Goal: Task Accomplishment & Management: Manage account settings

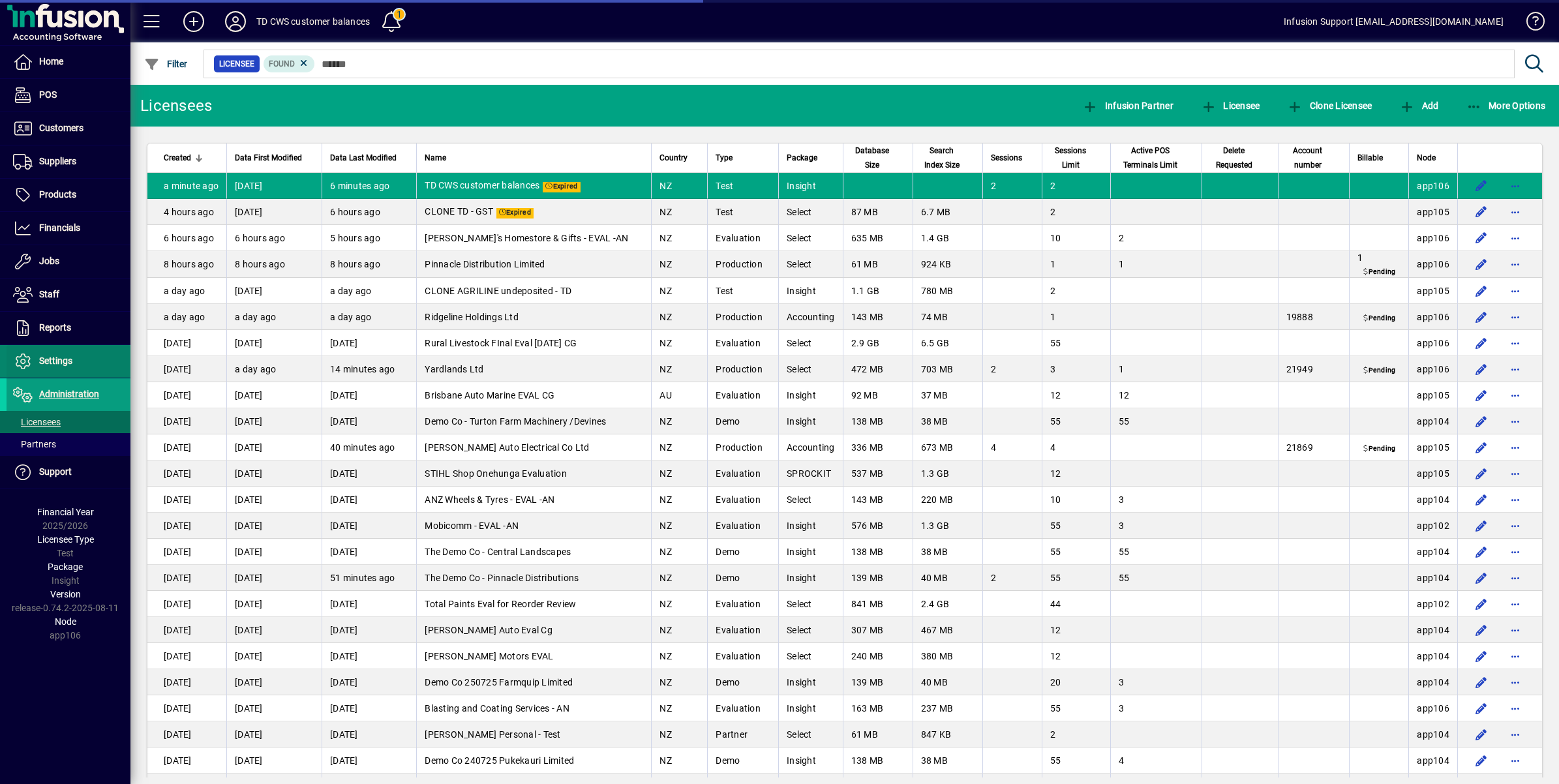
click at [57, 362] on span "Settings" at bounding box center [55, 361] width 33 height 10
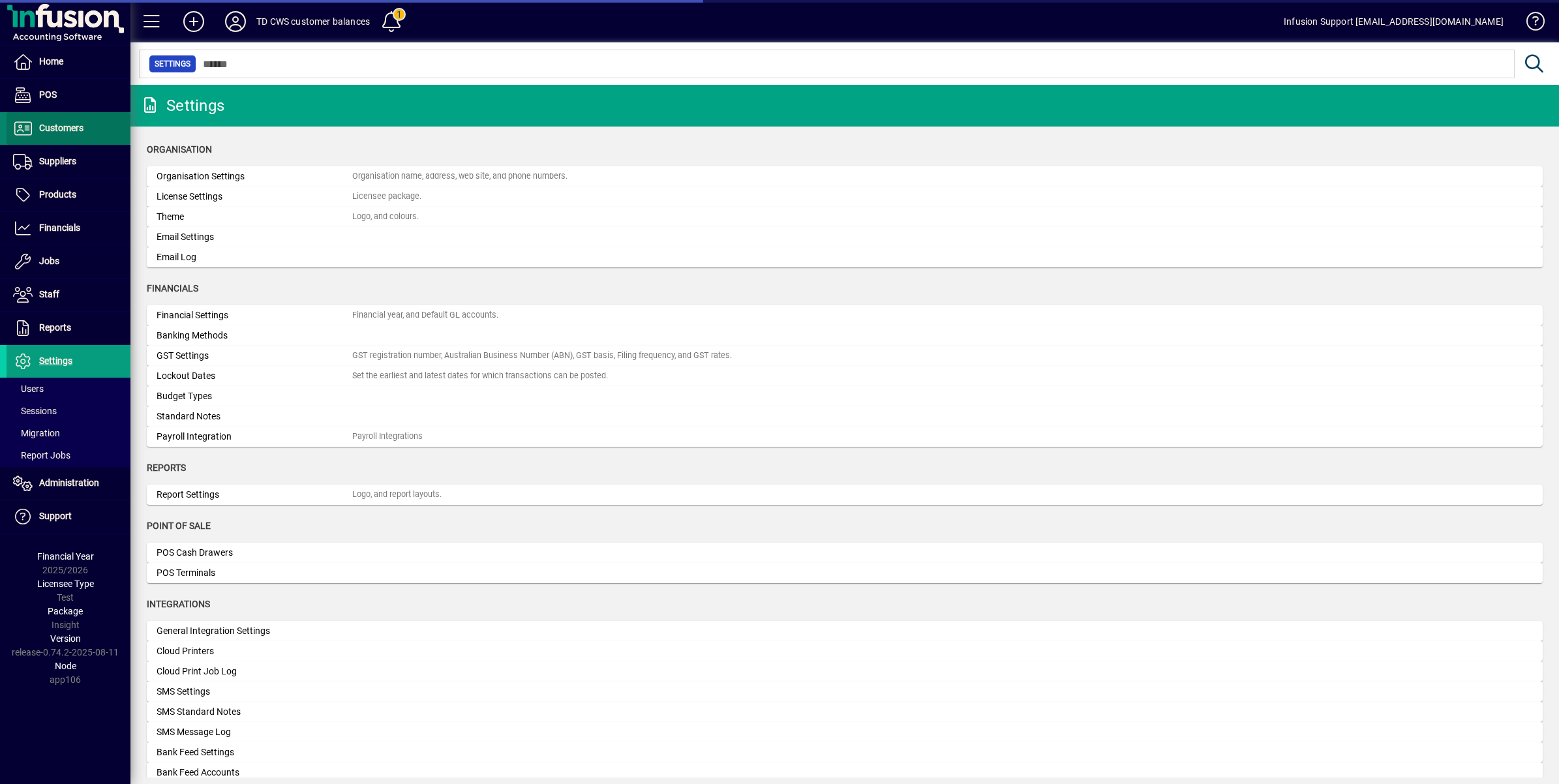
click at [49, 114] on span at bounding box center [68, 128] width 124 height 31
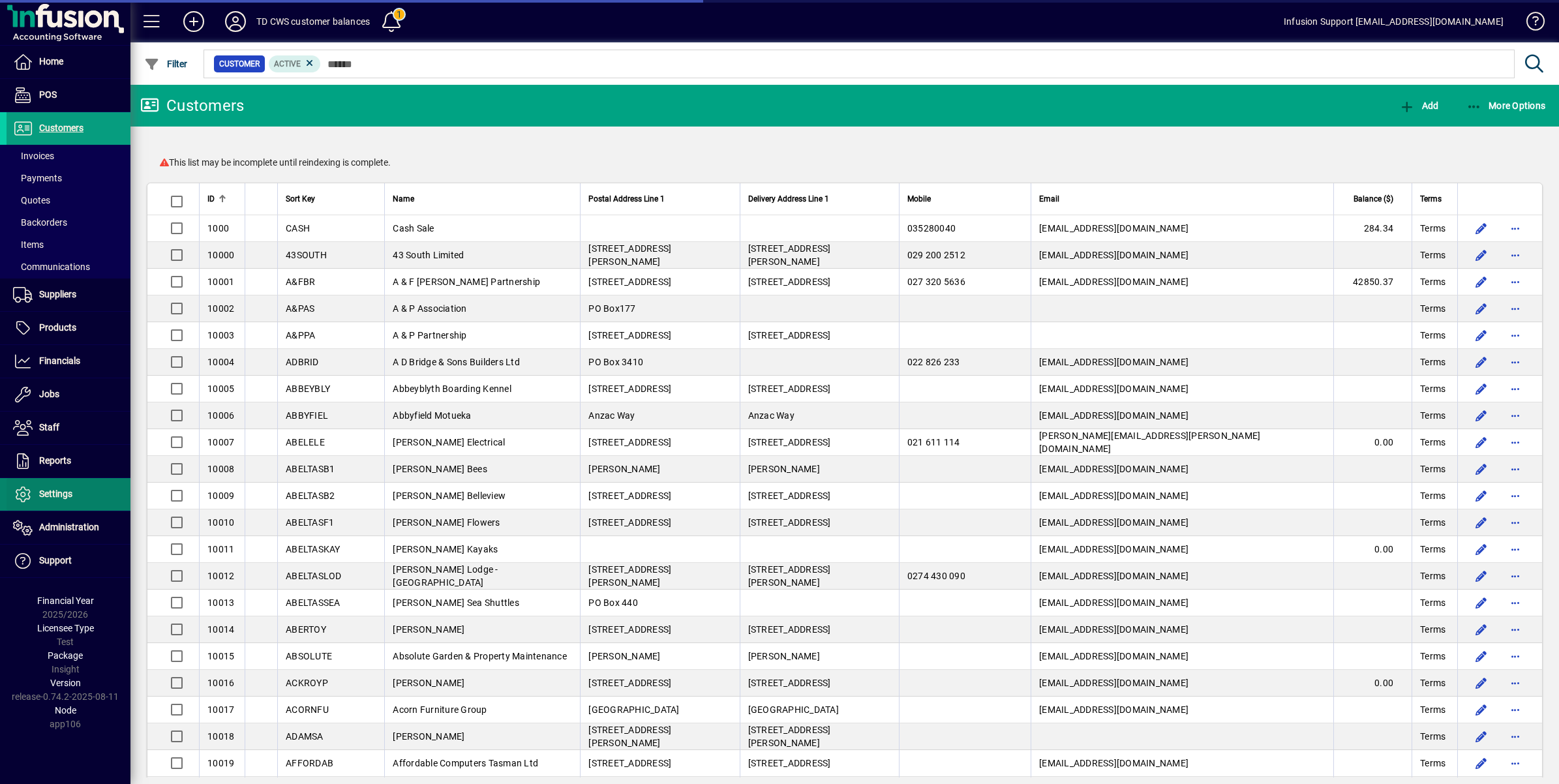
click at [47, 490] on span "Settings" at bounding box center [55, 493] width 33 height 10
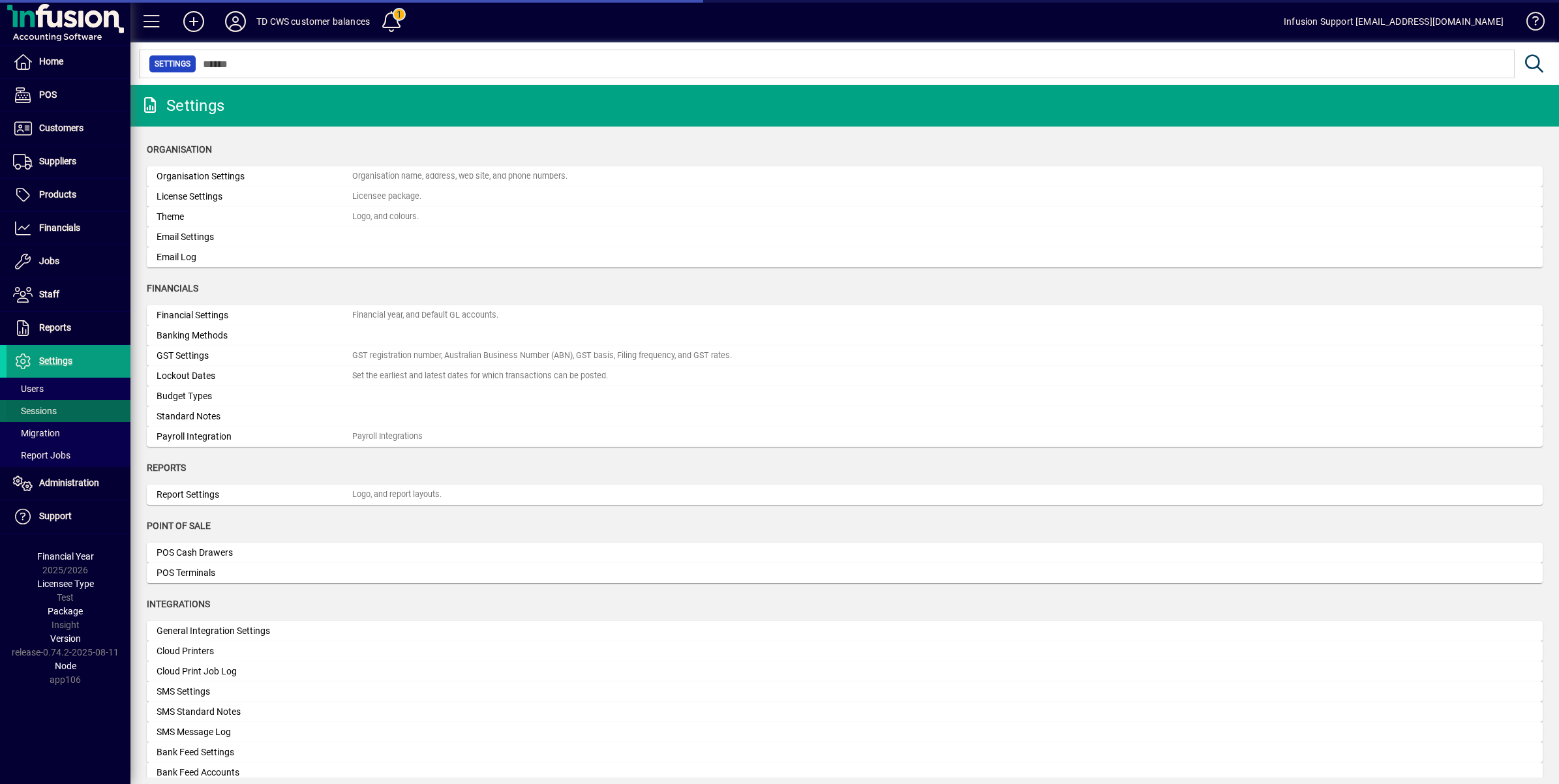
click at [45, 408] on span "Sessions" at bounding box center [35, 411] width 44 height 10
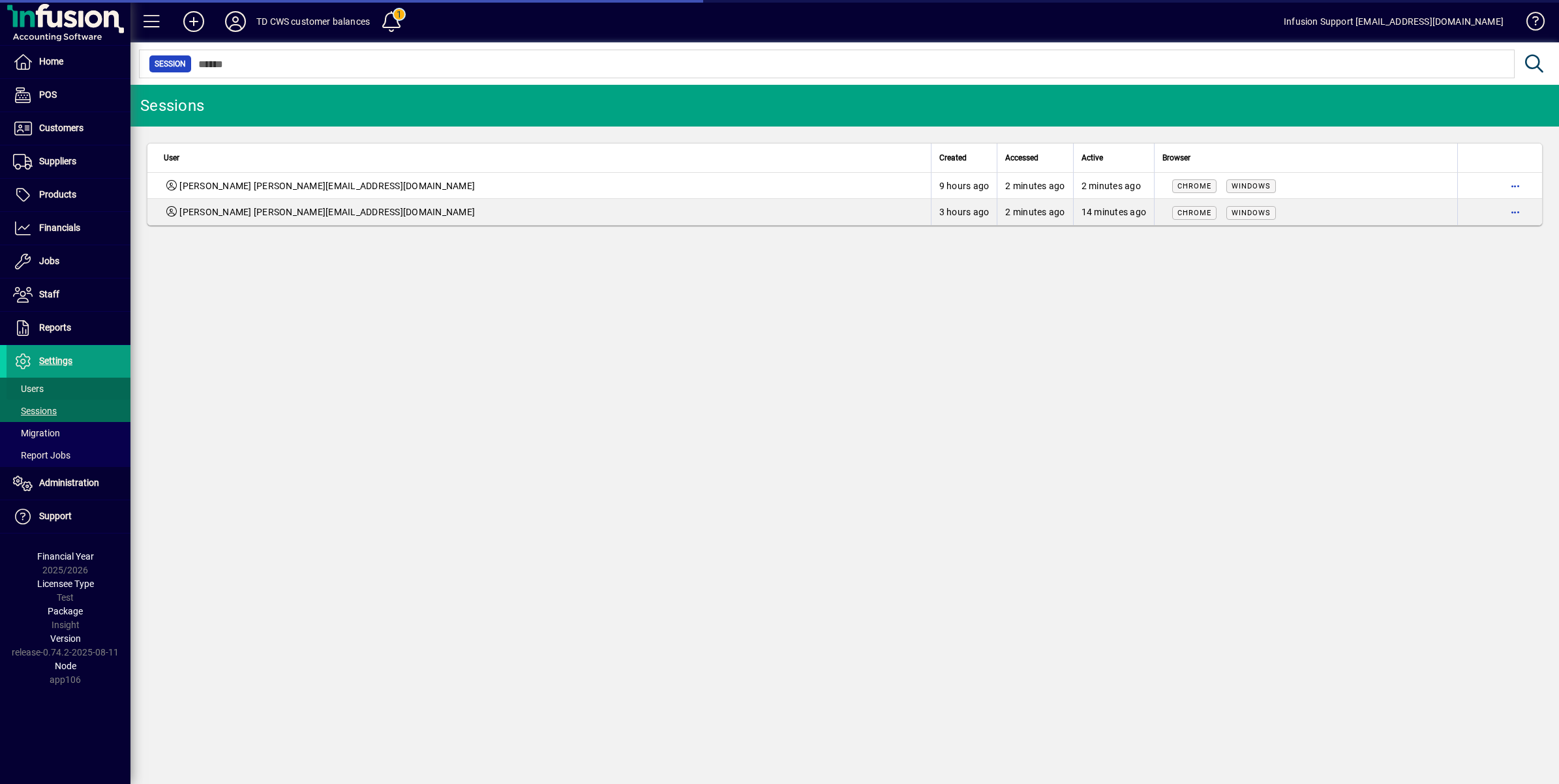
click at [36, 384] on span "Users" at bounding box center [28, 389] width 30 height 10
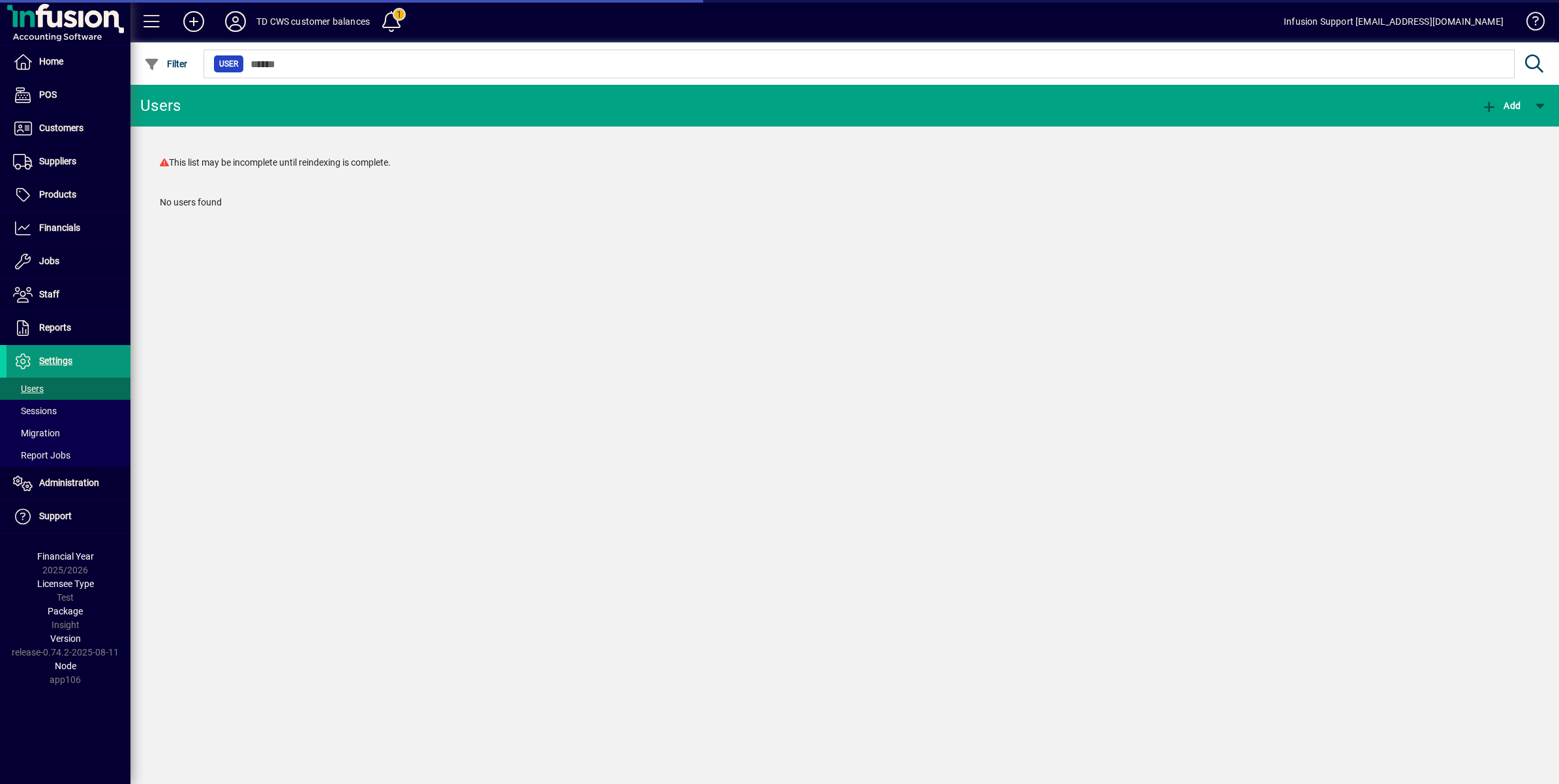
click at [62, 356] on span "Settings" at bounding box center [55, 361] width 33 height 10
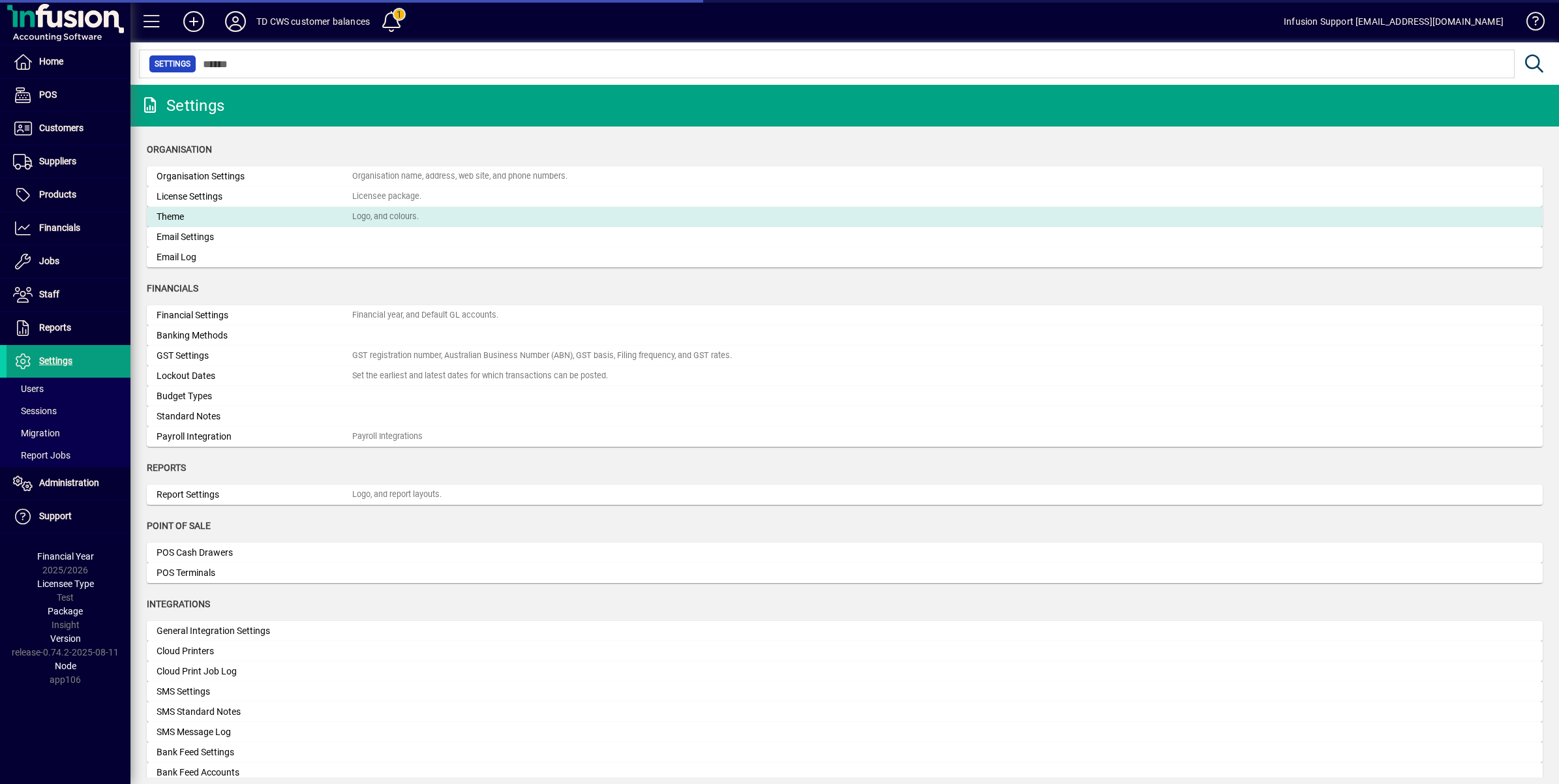
click at [387, 214] on div "Logo, and colours." at bounding box center [385, 217] width 67 height 13
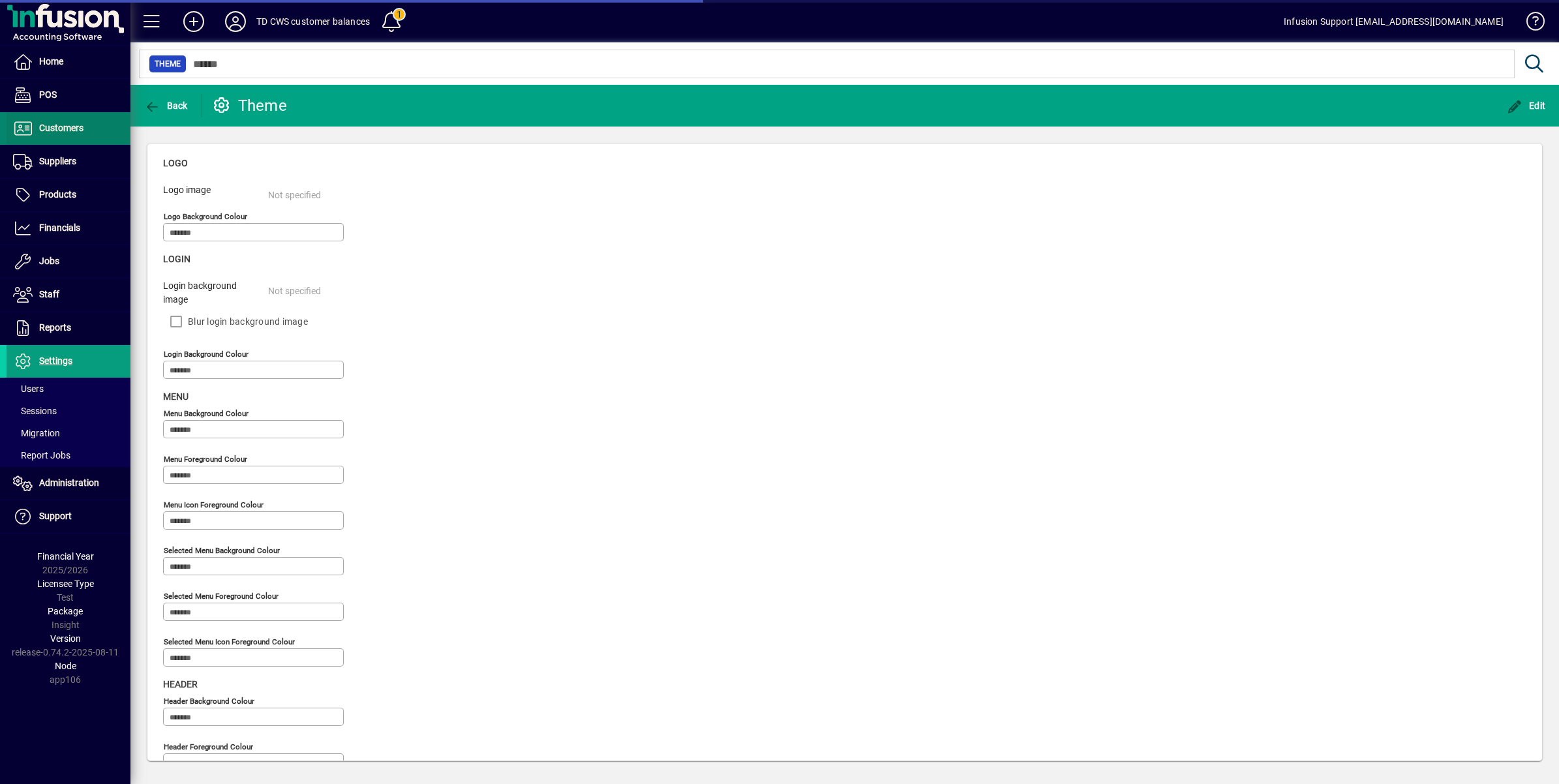
click at [60, 127] on span "Customers" at bounding box center [61, 127] width 45 height 10
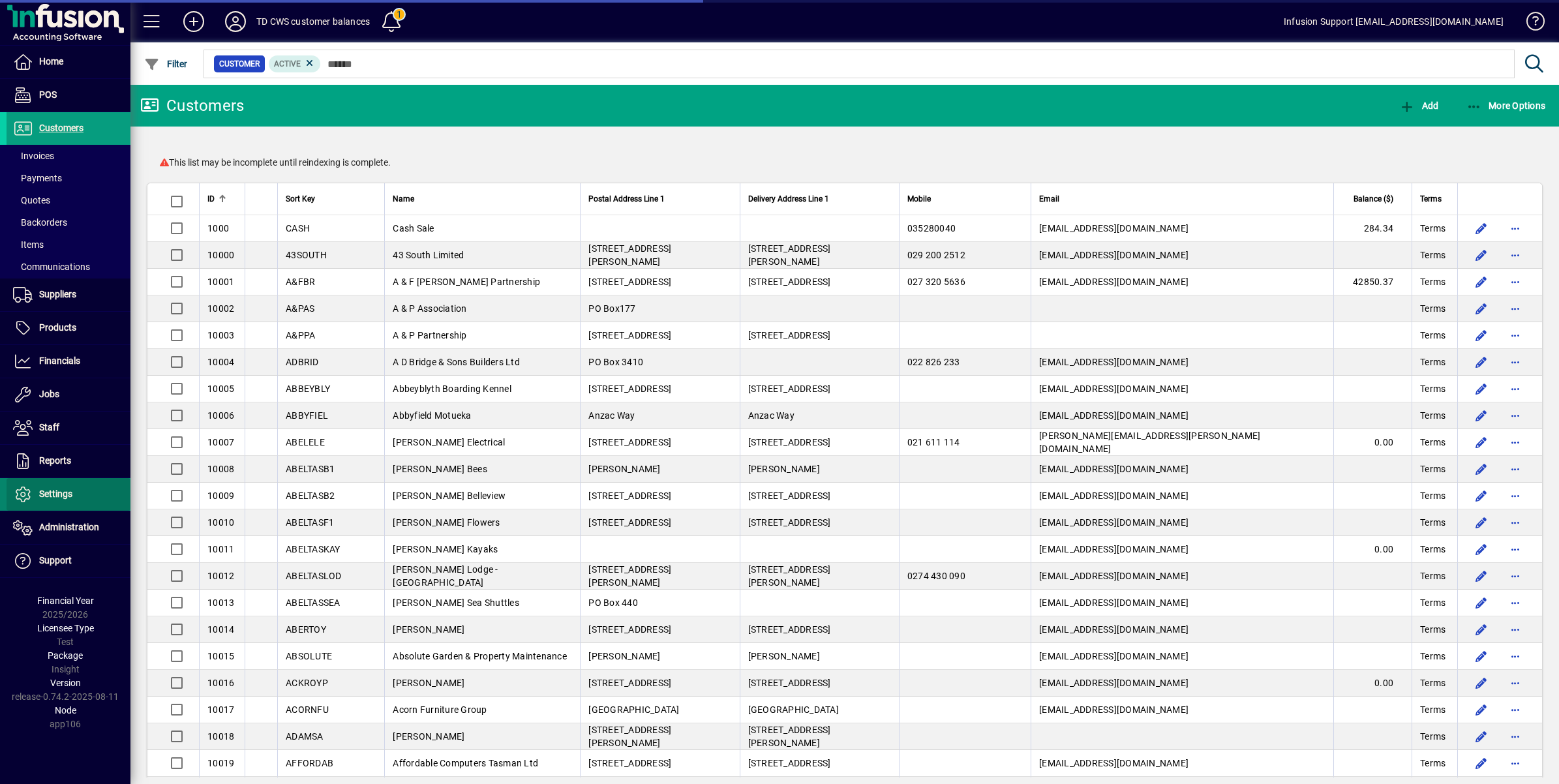
click at [44, 490] on span "Settings" at bounding box center [55, 493] width 33 height 10
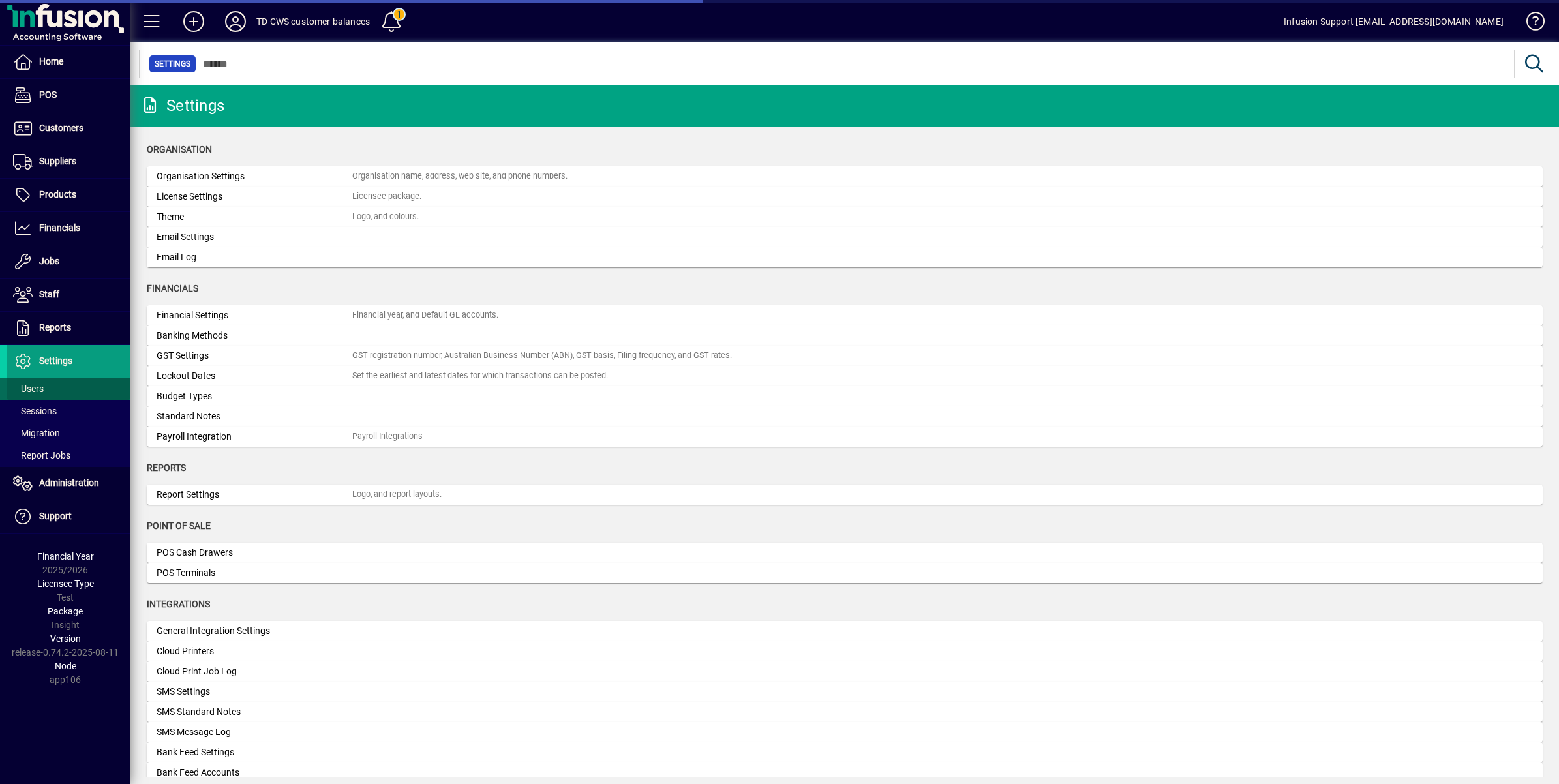
click at [33, 391] on span "Users" at bounding box center [28, 389] width 30 height 10
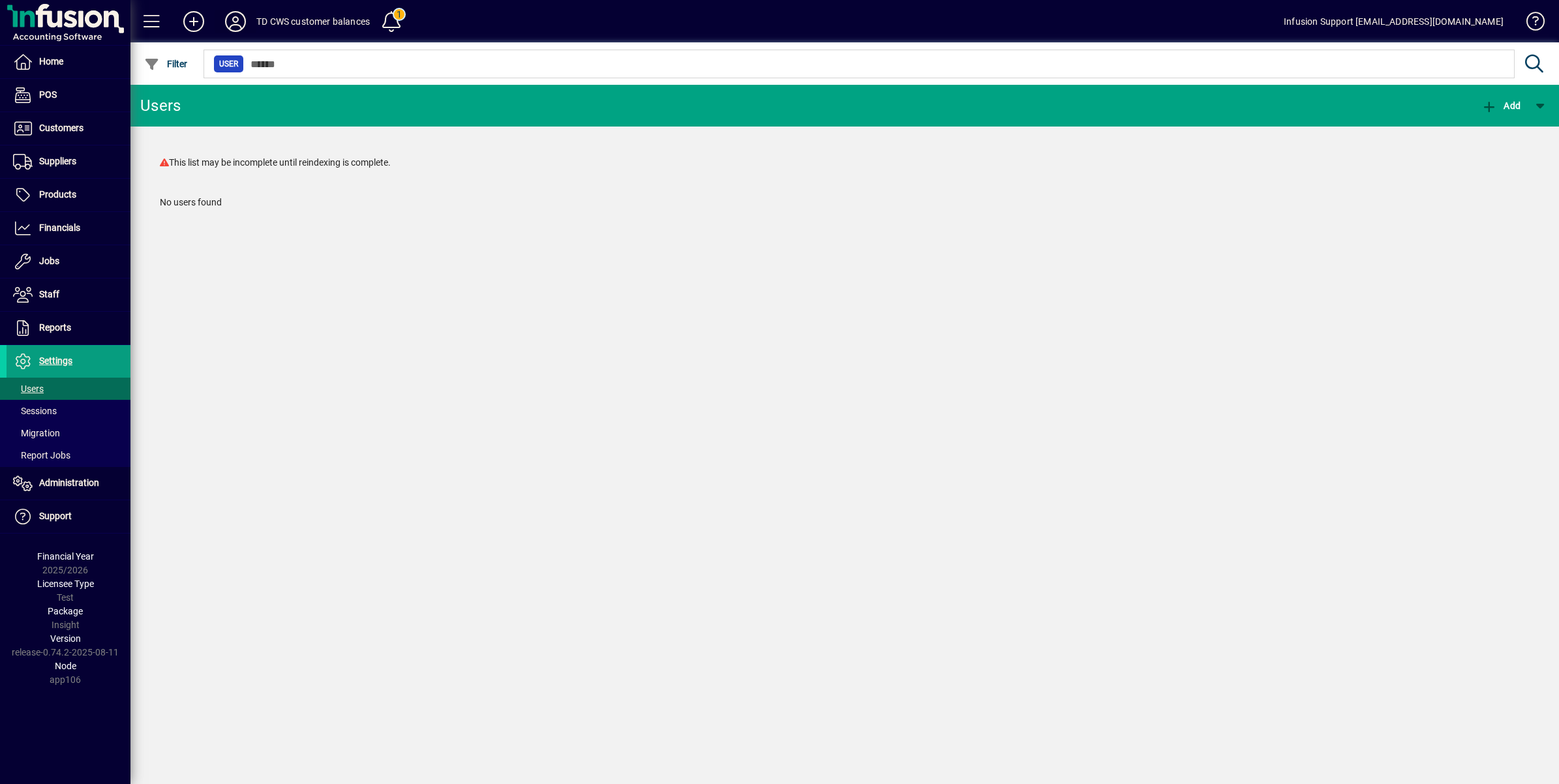
click at [232, 16] on icon at bounding box center [235, 21] width 26 height 21
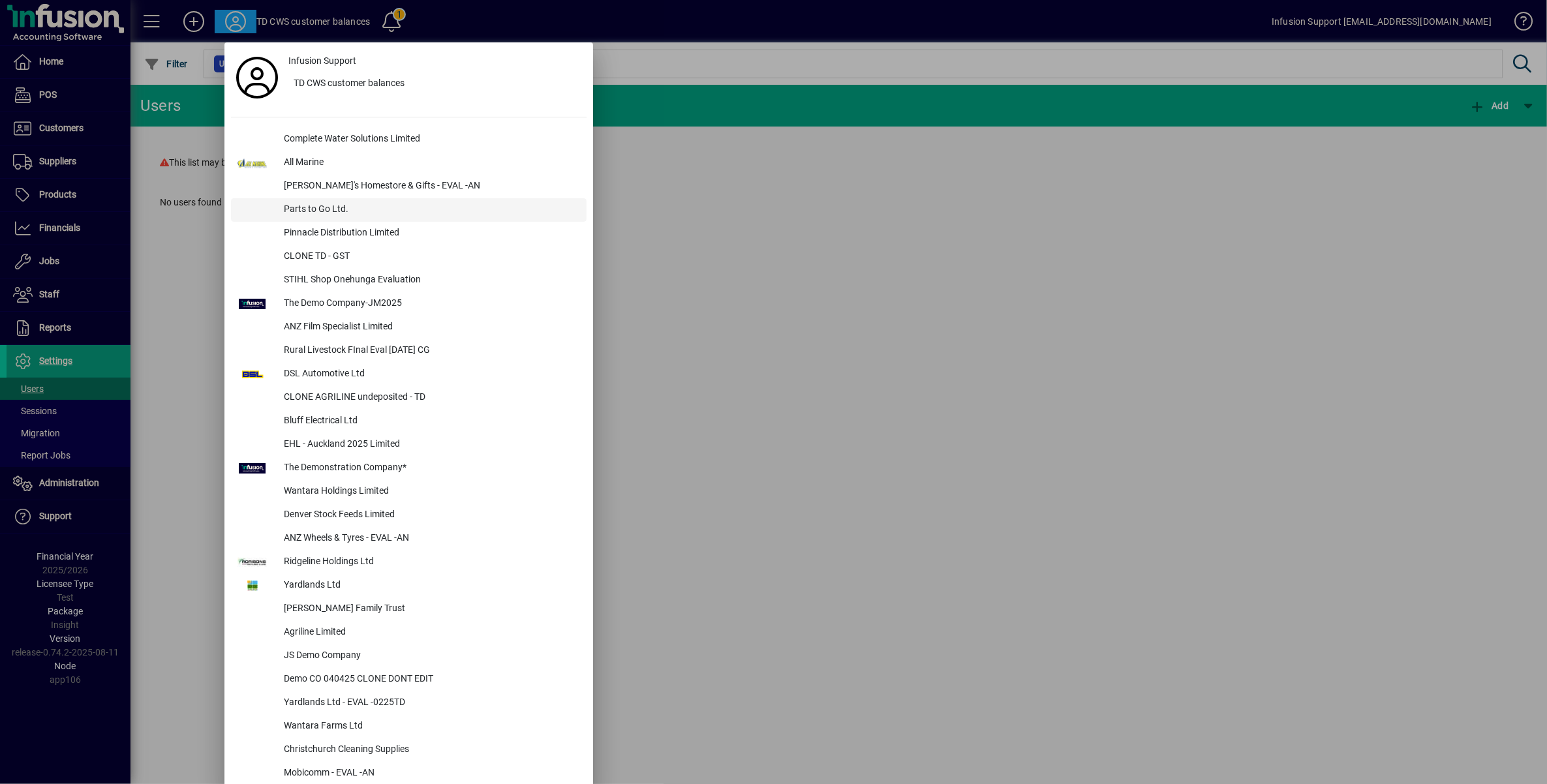
click at [315, 206] on div "Parts to Go Ltd." at bounding box center [429, 210] width 313 height 24
